Goal: Information Seeking & Learning: Learn about a topic

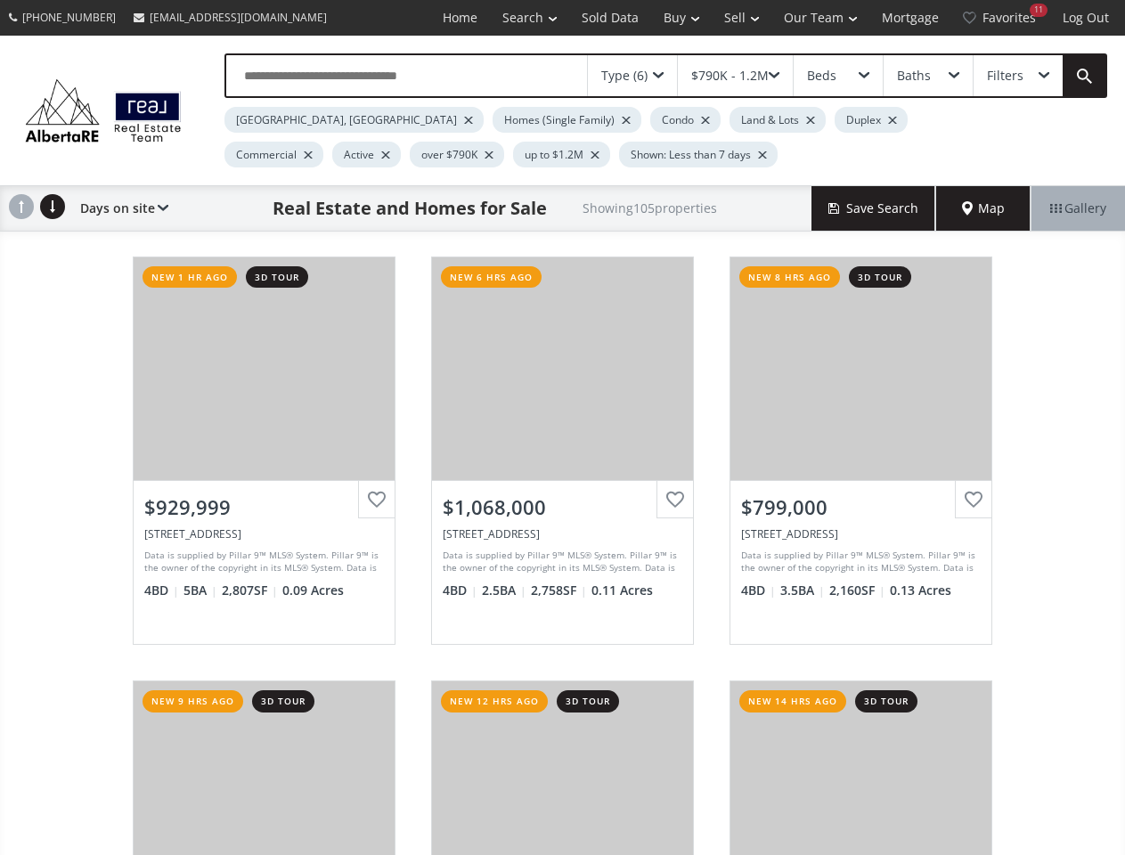
click at [517, 18] on link "Search" at bounding box center [529, 18] width 79 height 36
click at [673, 18] on link "Buy" at bounding box center [681, 18] width 61 height 36
click at [736, 18] on link "Sell" at bounding box center [742, 18] width 60 height 36
click at [819, 18] on link "Our Team" at bounding box center [820, 18] width 98 height 36
click at [1086, 18] on link "Log Out" at bounding box center [1085, 18] width 71 height 36
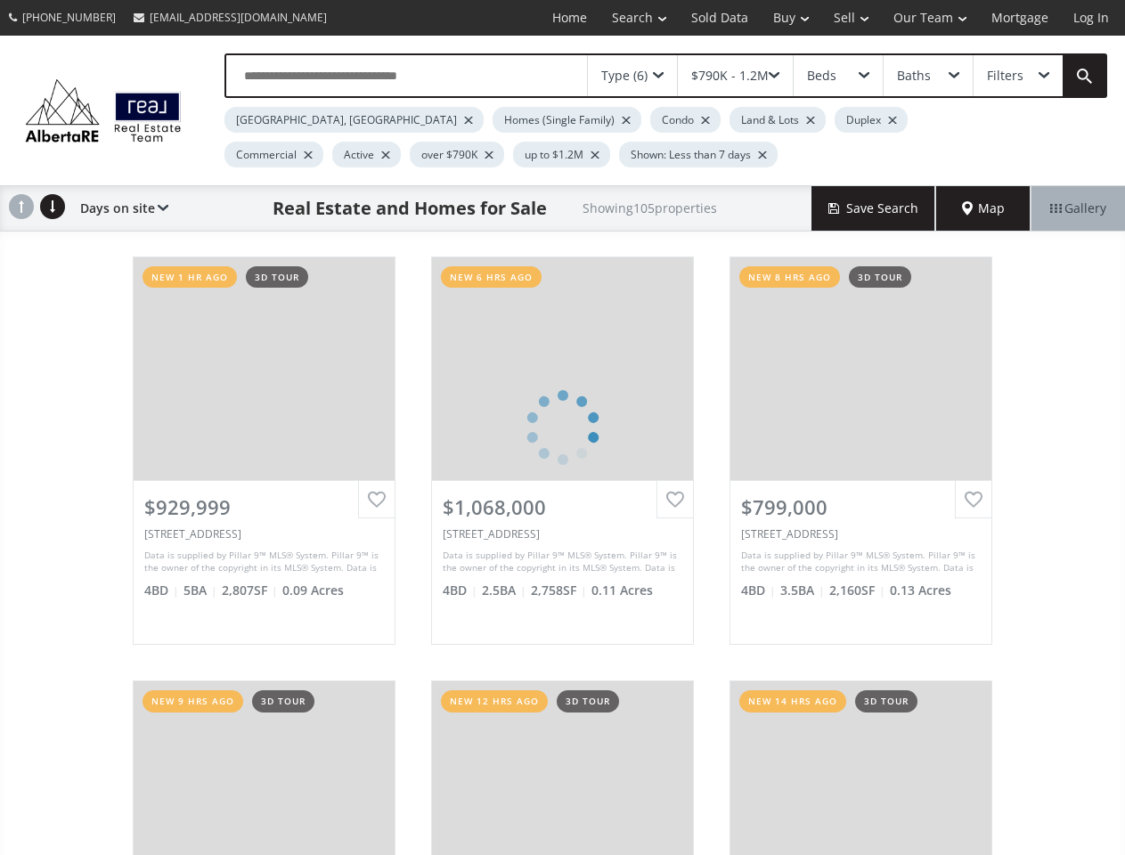
click at [632, 76] on div "Type (6)" at bounding box center [624, 75] width 46 height 12
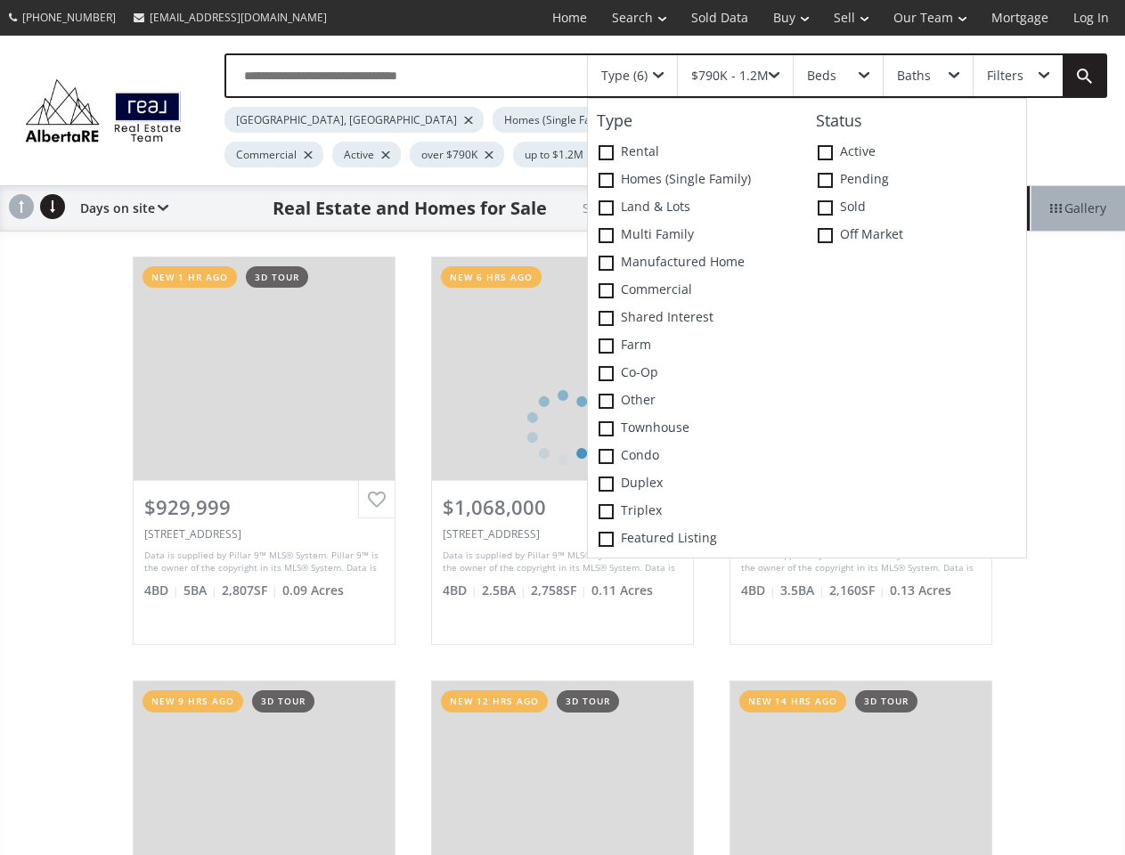
click at [735, 76] on div "$790K - 1.2M" at bounding box center [729, 75] width 77 height 12
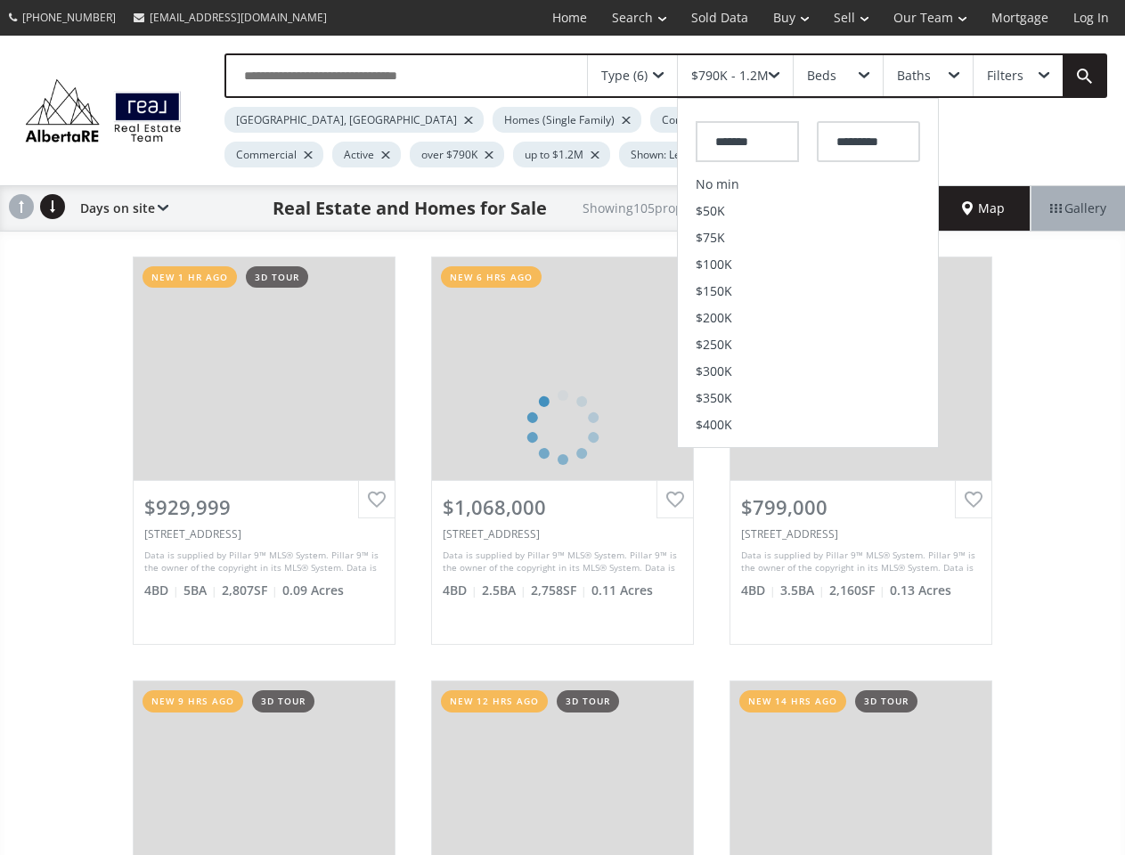
click at [837, 76] on div "Beds" at bounding box center [838, 75] width 89 height 41
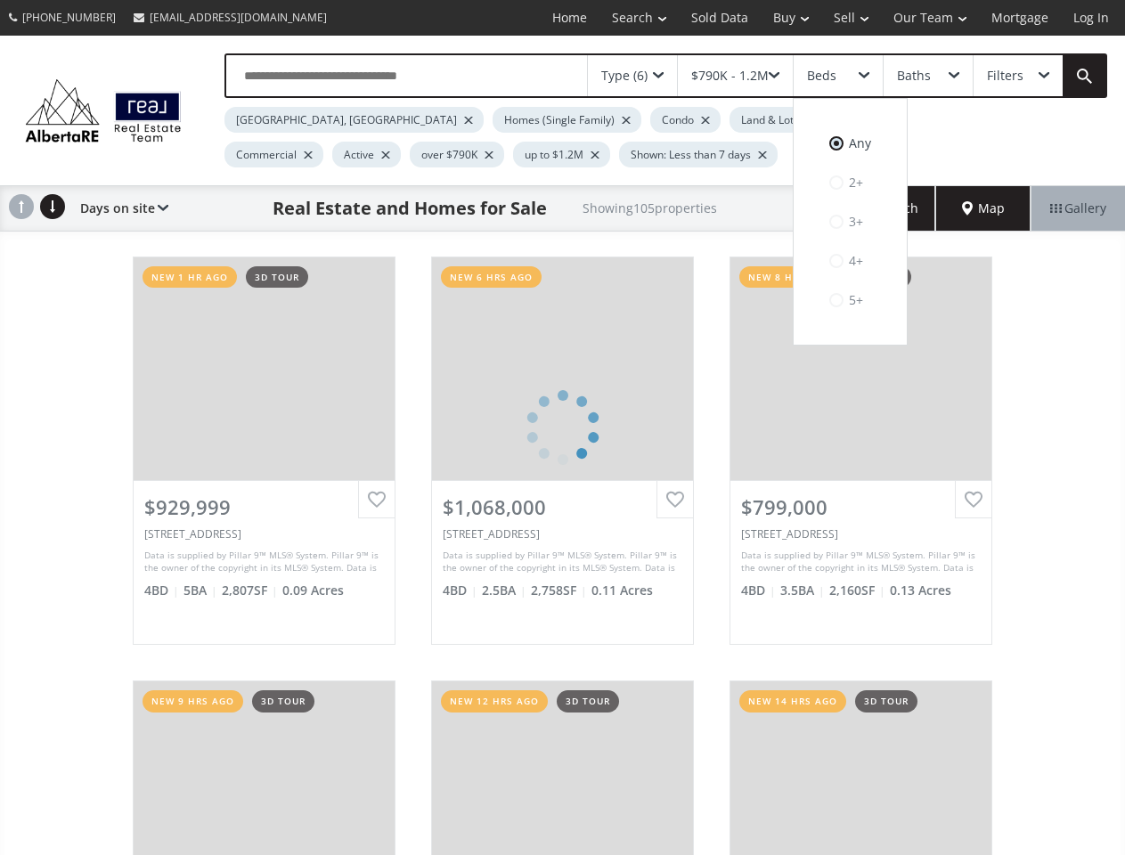
click at [927, 76] on div "Baths" at bounding box center [914, 75] width 34 height 12
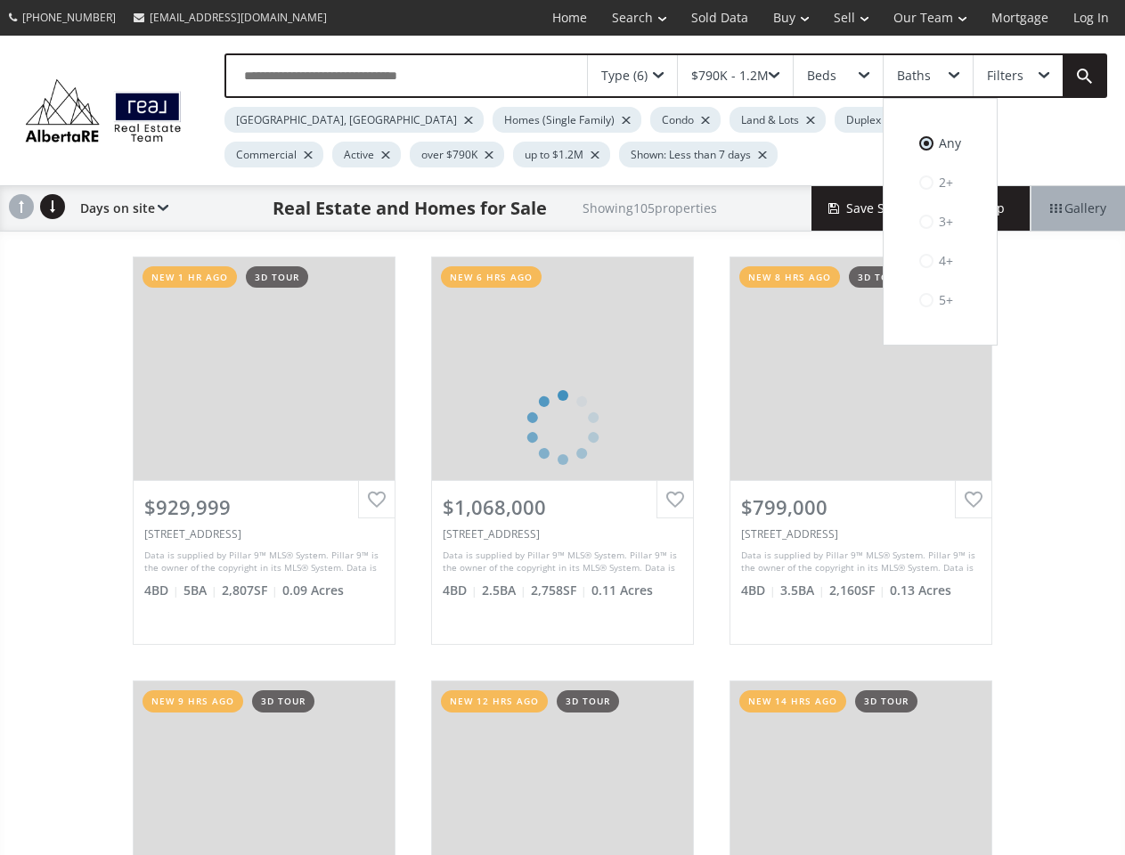
click at [1017, 76] on div "Filters" at bounding box center [1005, 75] width 37 height 12
